Goal: Find specific page/section: Find specific page/section

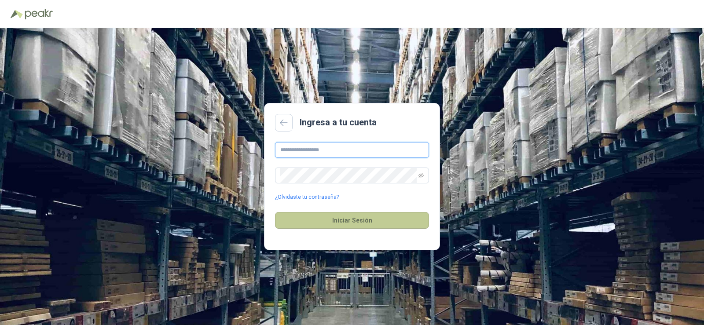
type input "**********"
click at [351, 218] on button "Iniciar Sesión" at bounding box center [352, 220] width 154 height 17
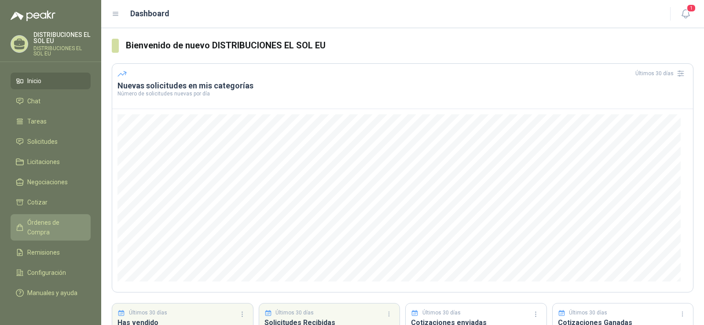
click at [51, 221] on span "Órdenes de Compra" at bounding box center [54, 227] width 55 height 19
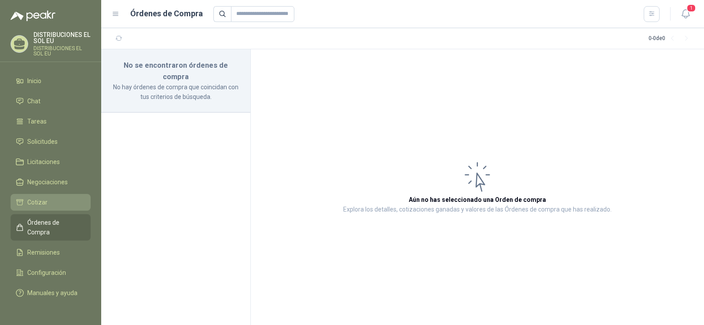
click at [36, 199] on span "Cotizar" at bounding box center [37, 203] width 20 height 10
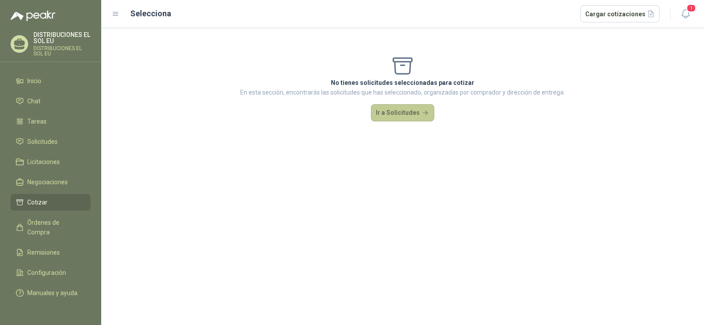
click at [397, 112] on button "Ir a Solicitudes" at bounding box center [402, 113] width 63 height 18
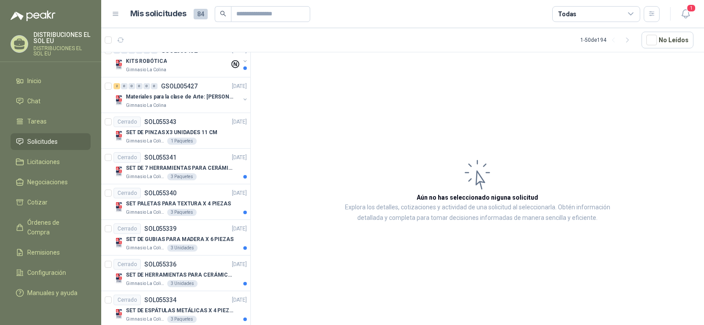
scroll to position [660, 0]
